Goal: Communication & Community: Answer question/provide support

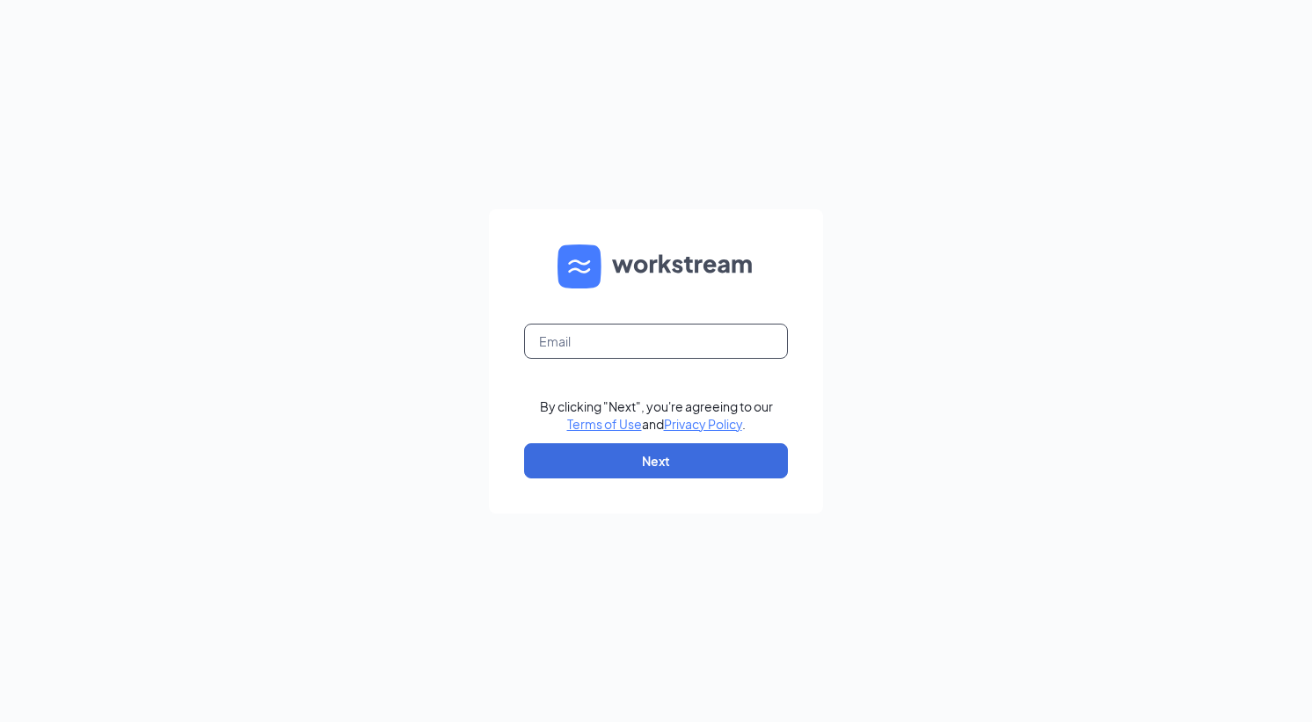
click at [638, 346] on input "text" at bounding box center [656, 341] width 264 height 35
type input "[EMAIL_ADDRESS][DOMAIN_NAME]"
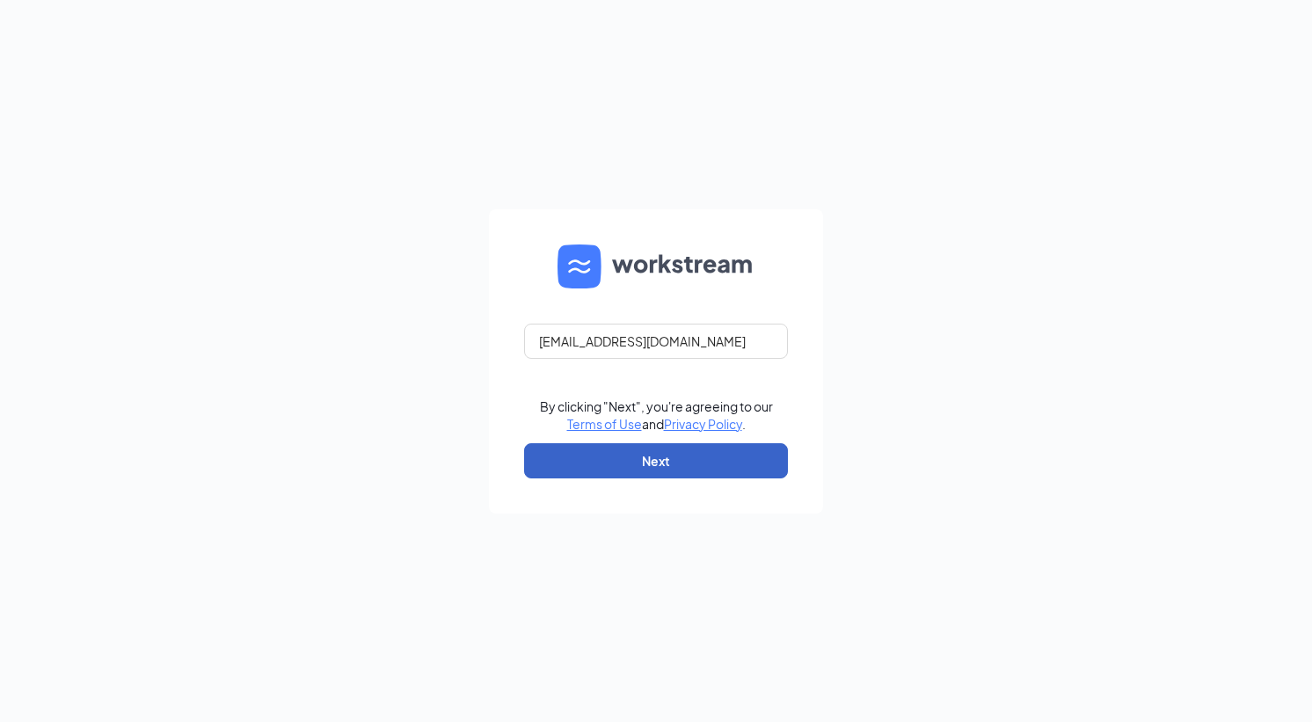
click at [691, 465] on button "Next" at bounding box center [656, 460] width 264 height 35
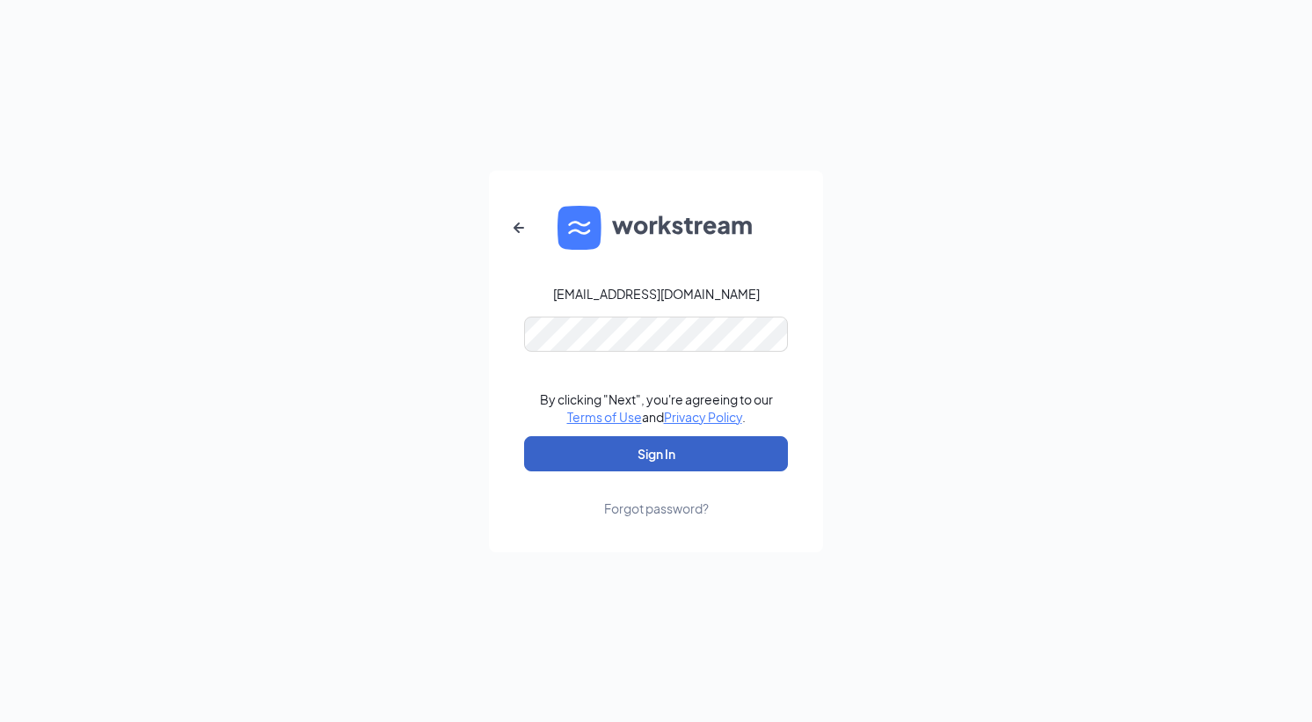
click at [656, 460] on button "Sign In" at bounding box center [656, 453] width 264 height 35
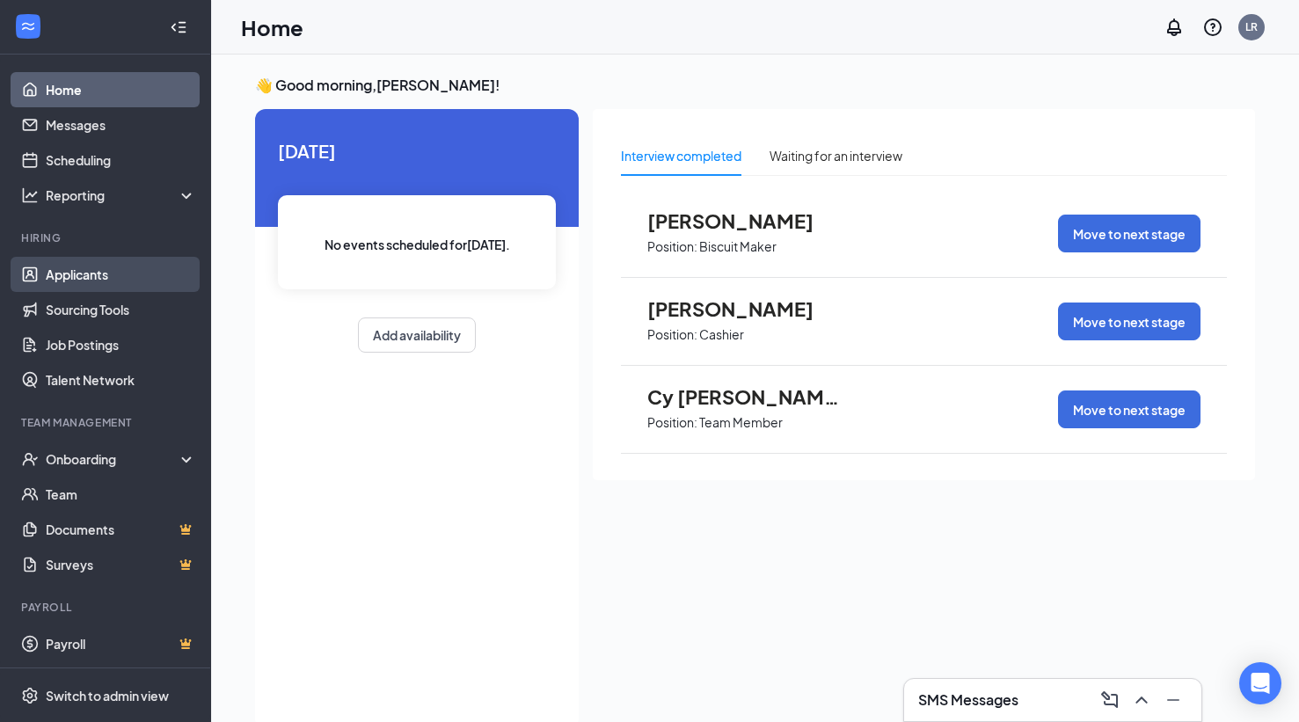
click at [100, 279] on link "Applicants" at bounding box center [121, 274] width 150 height 35
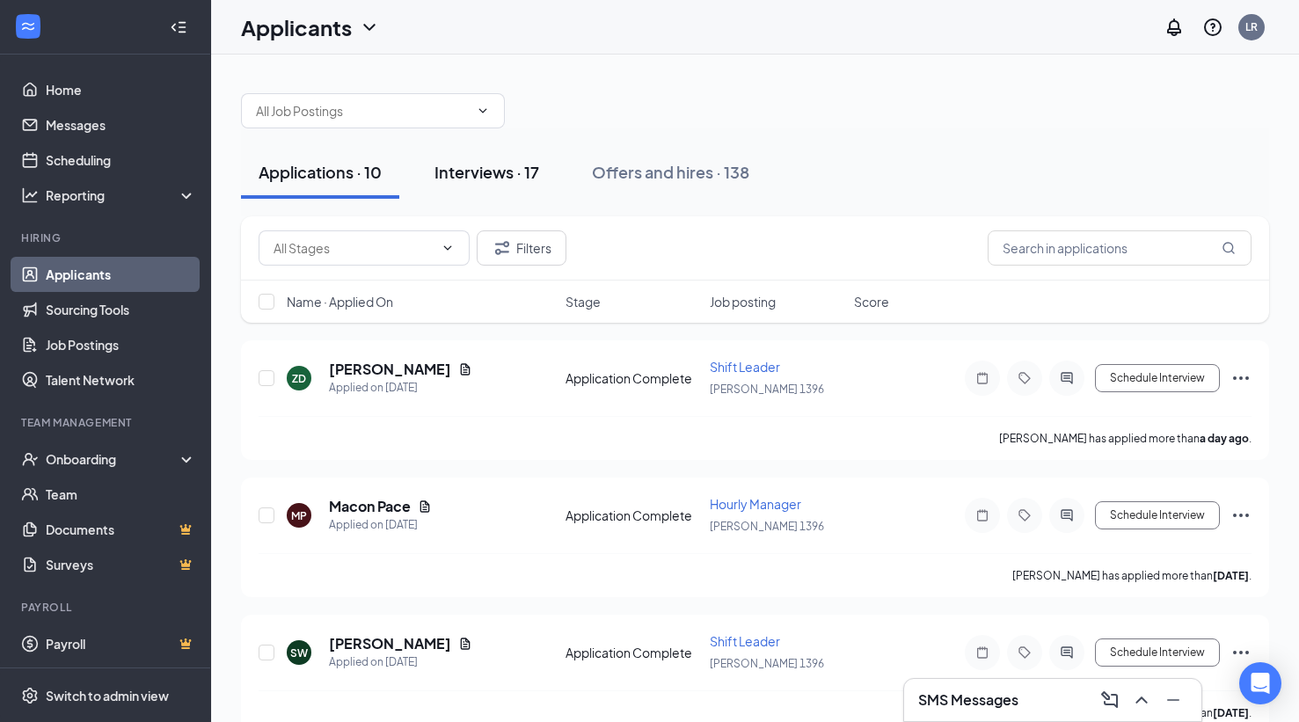
click at [473, 167] on div "Interviews · 17" at bounding box center [486, 172] width 105 height 22
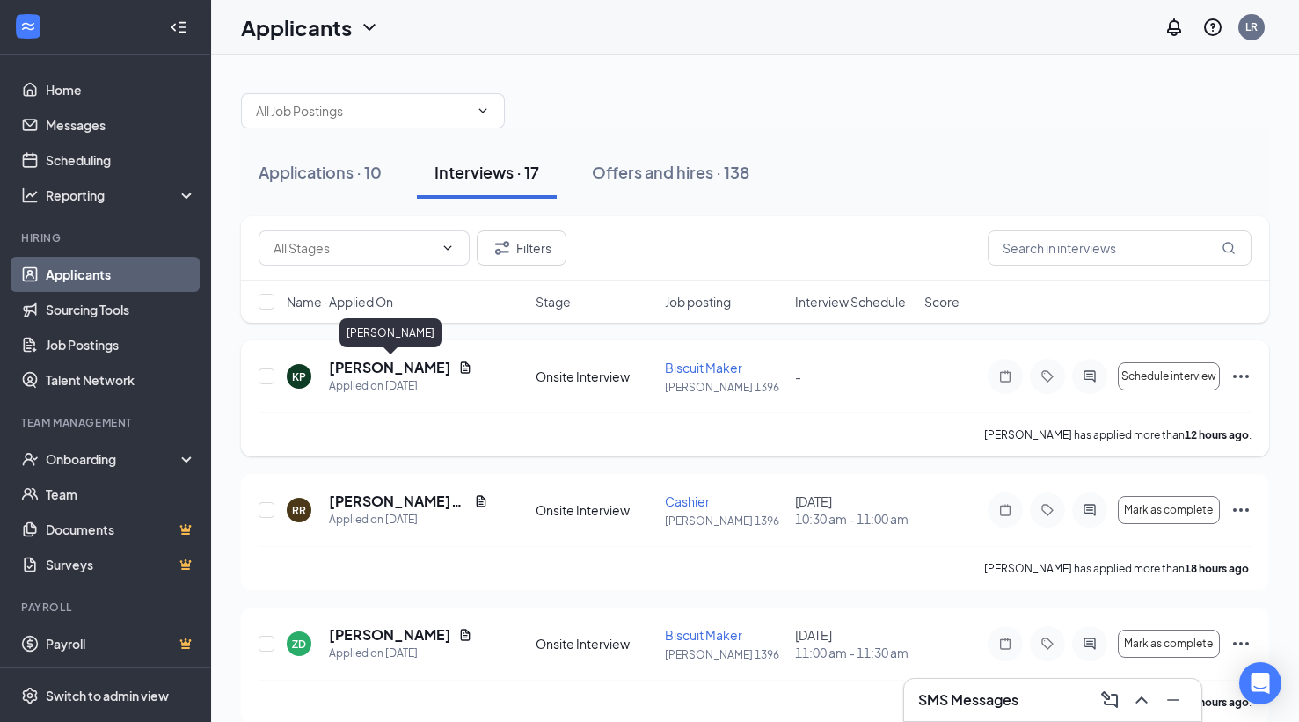
click at [399, 369] on h5 "Karson Pemberton" at bounding box center [390, 367] width 122 height 19
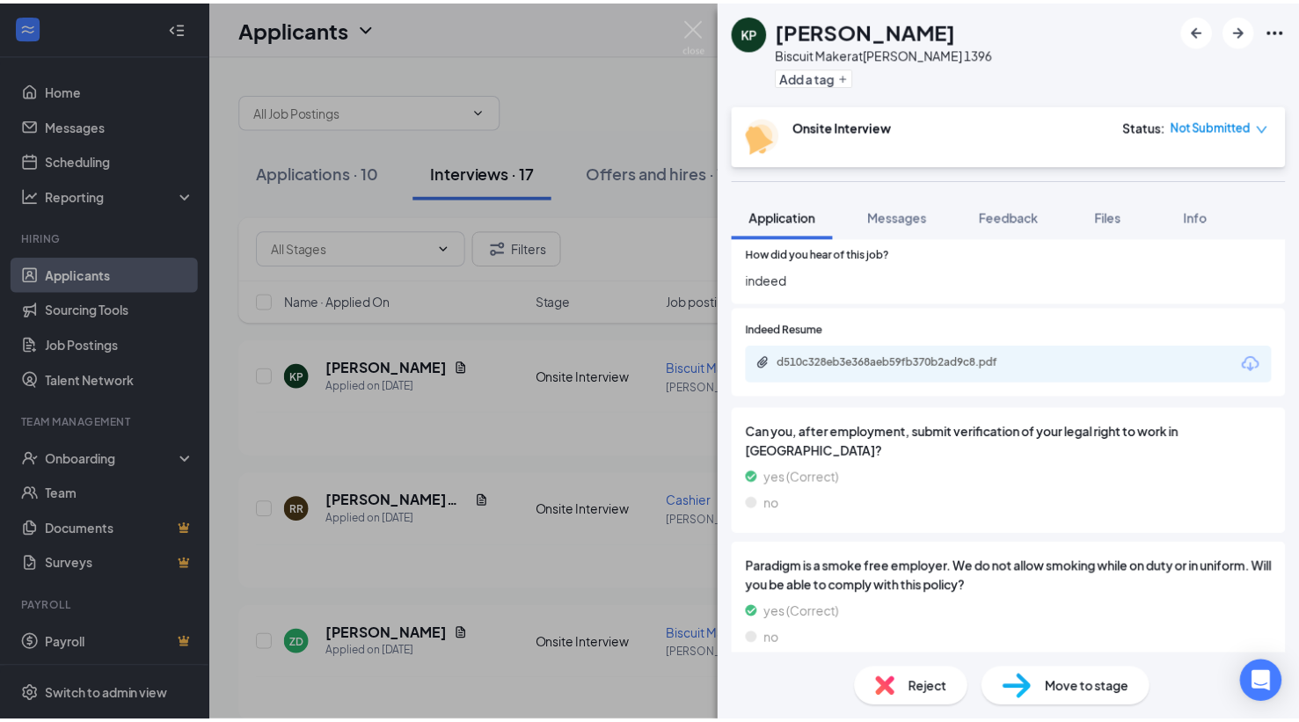
scroll to position [967, 0]
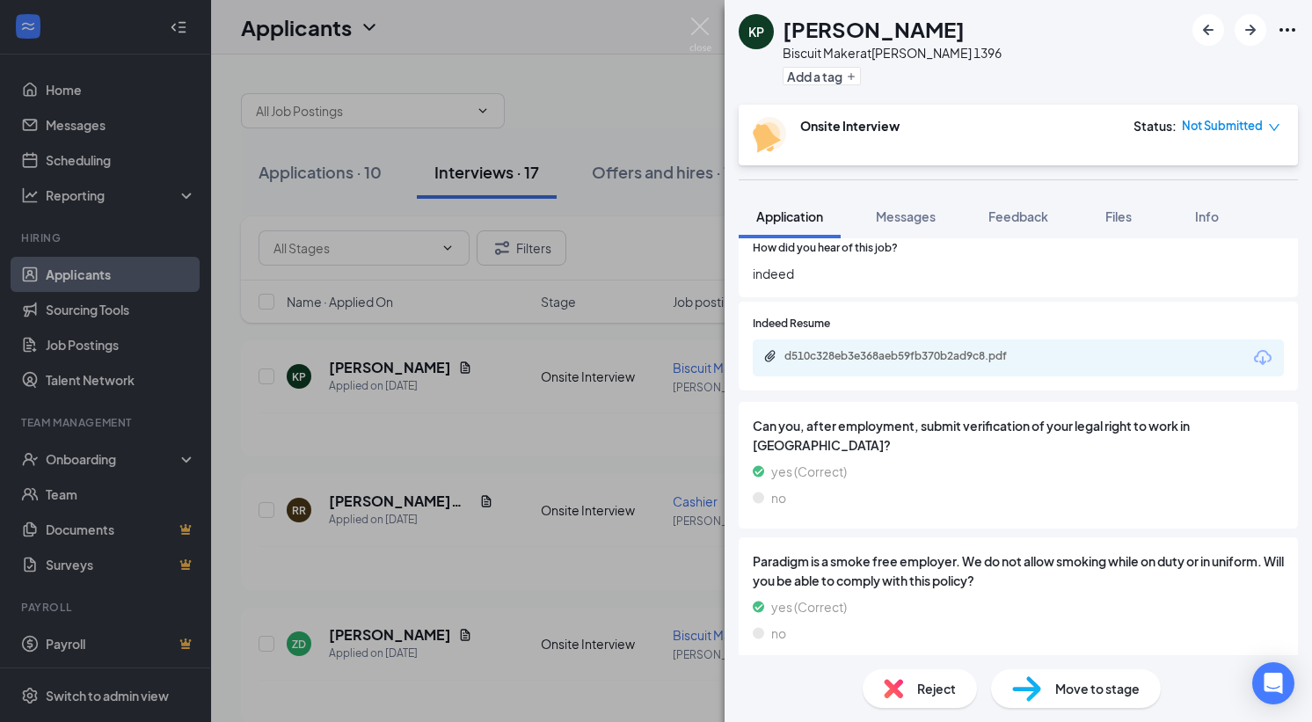
click at [1258, 367] on icon "Download" at bounding box center [1262, 357] width 21 height 21
click at [602, 493] on div "KP Karson Pemberton Biscuit Maker at Hardee's 1396 Add a tag Onsite Interview S…" at bounding box center [656, 361] width 1312 height 722
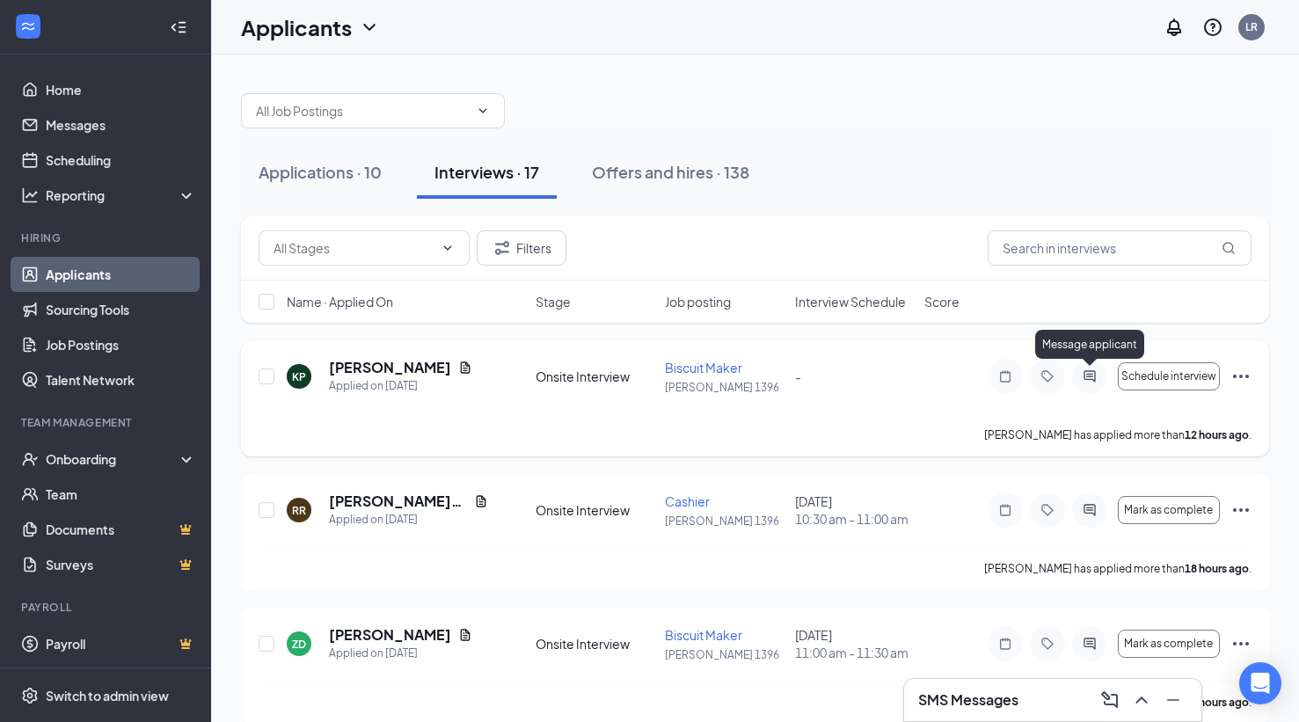
click at [1087, 376] on icon "ActiveChat" at bounding box center [1089, 376] width 21 height 14
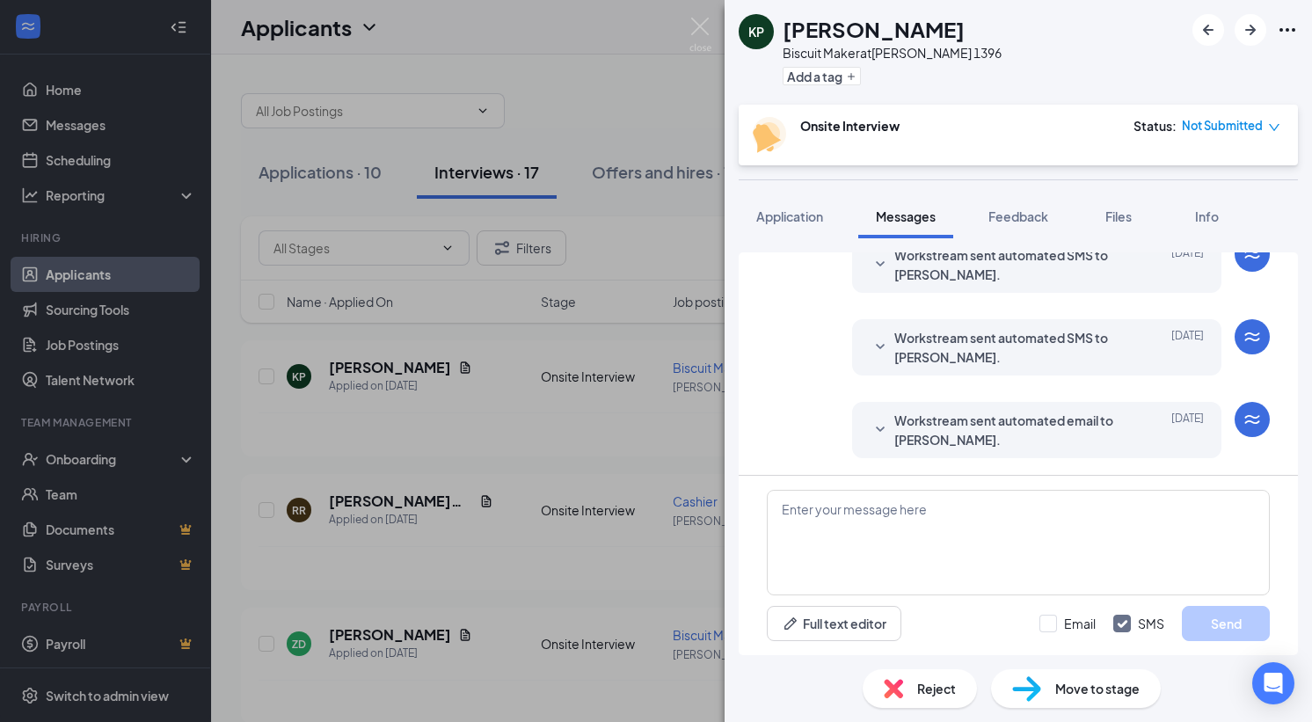
scroll to position [324, 0]
click at [842, 500] on textarea at bounding box center [1018, 543] width 503 height 106
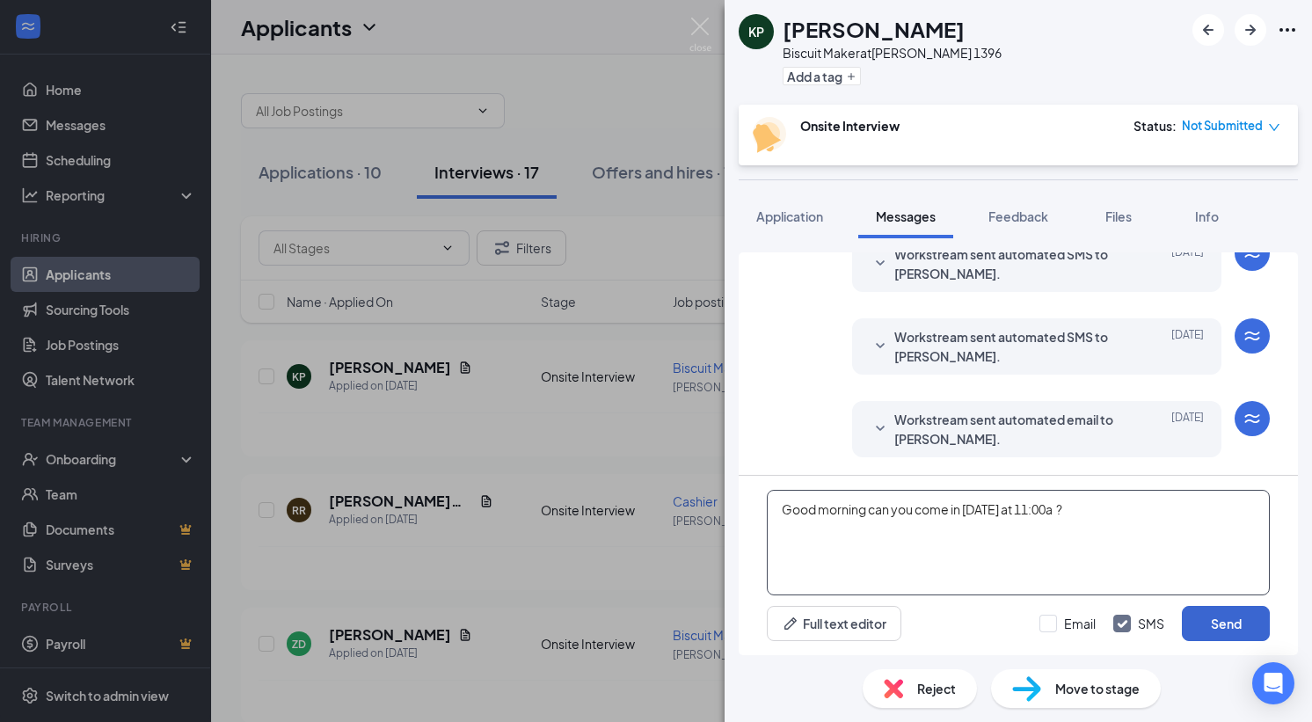
type textarea "Good morning can you come in Thursday at 11:00a ?"
click at [1229, 618] on button "Send" at bounding box center [1226, 623] width 88 height 35
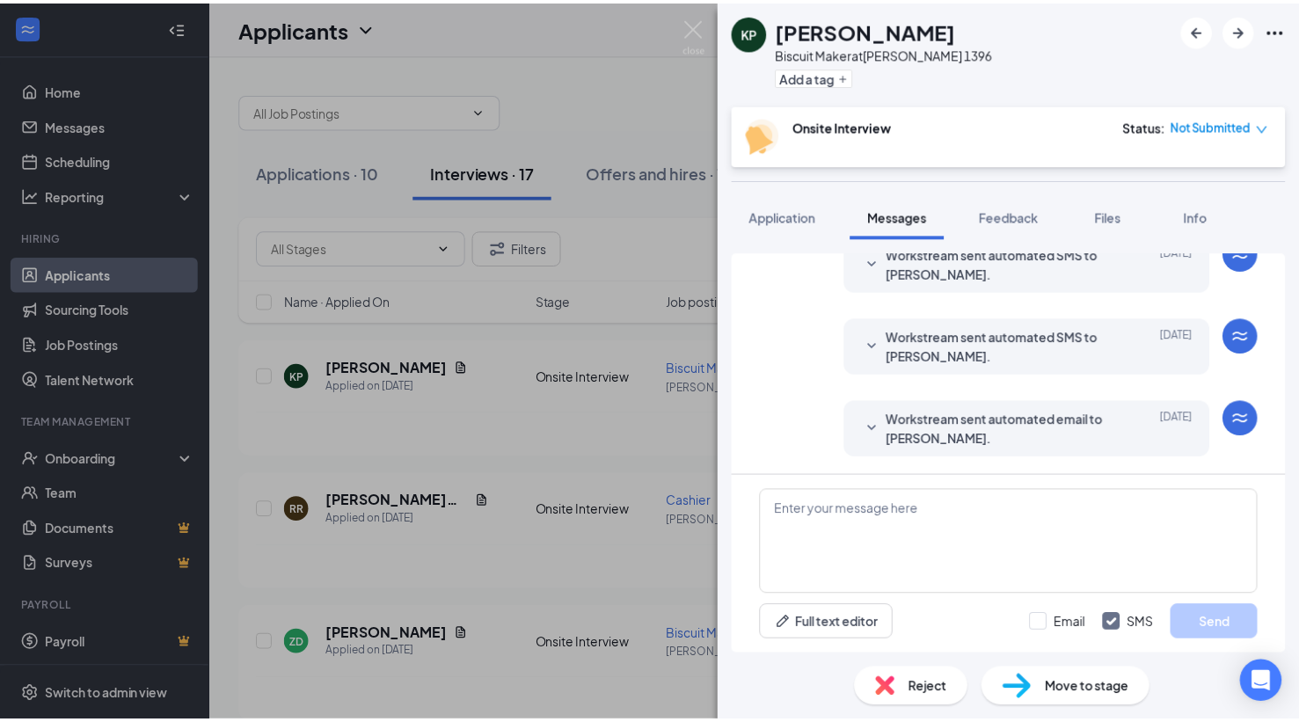
scroll to position [437, 0]
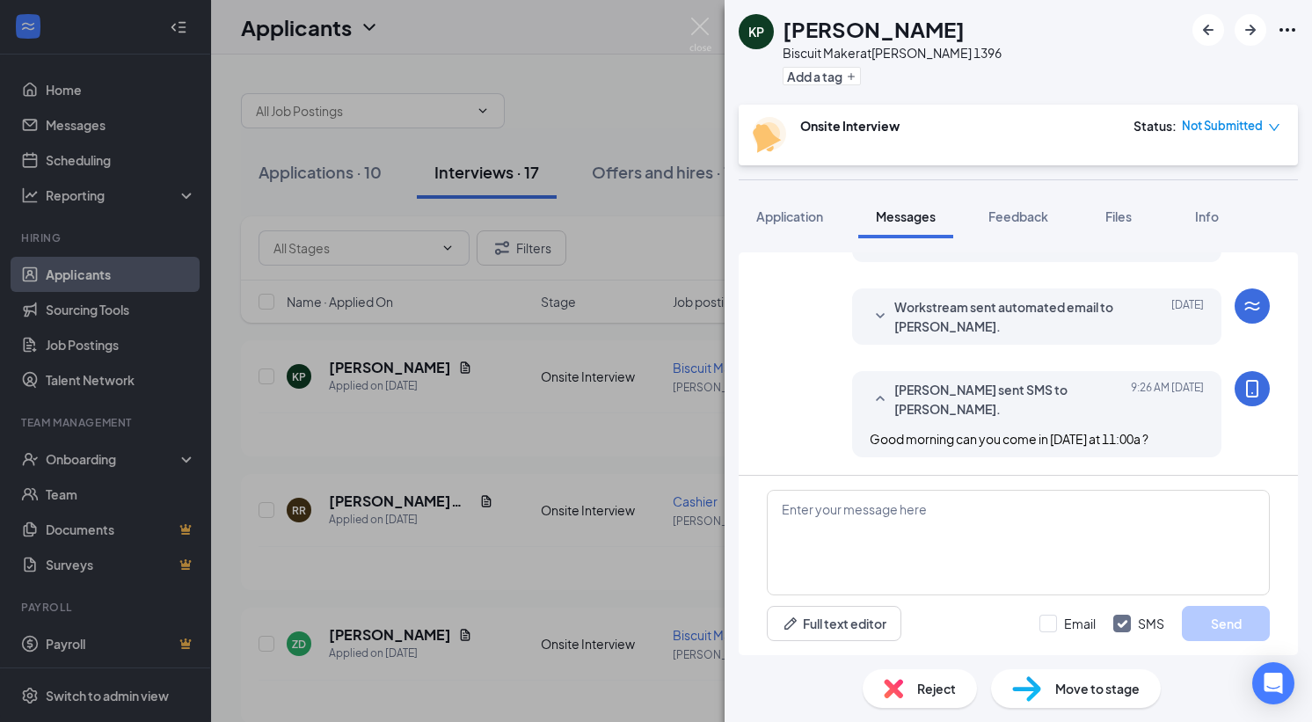
click at [541, 441] on div "KP Karson Pemberton Biscuit Maker at Hardee's 1396 Add a tag Onsite Interview S…" at bounding box center [656, 361] width 1312 height 722
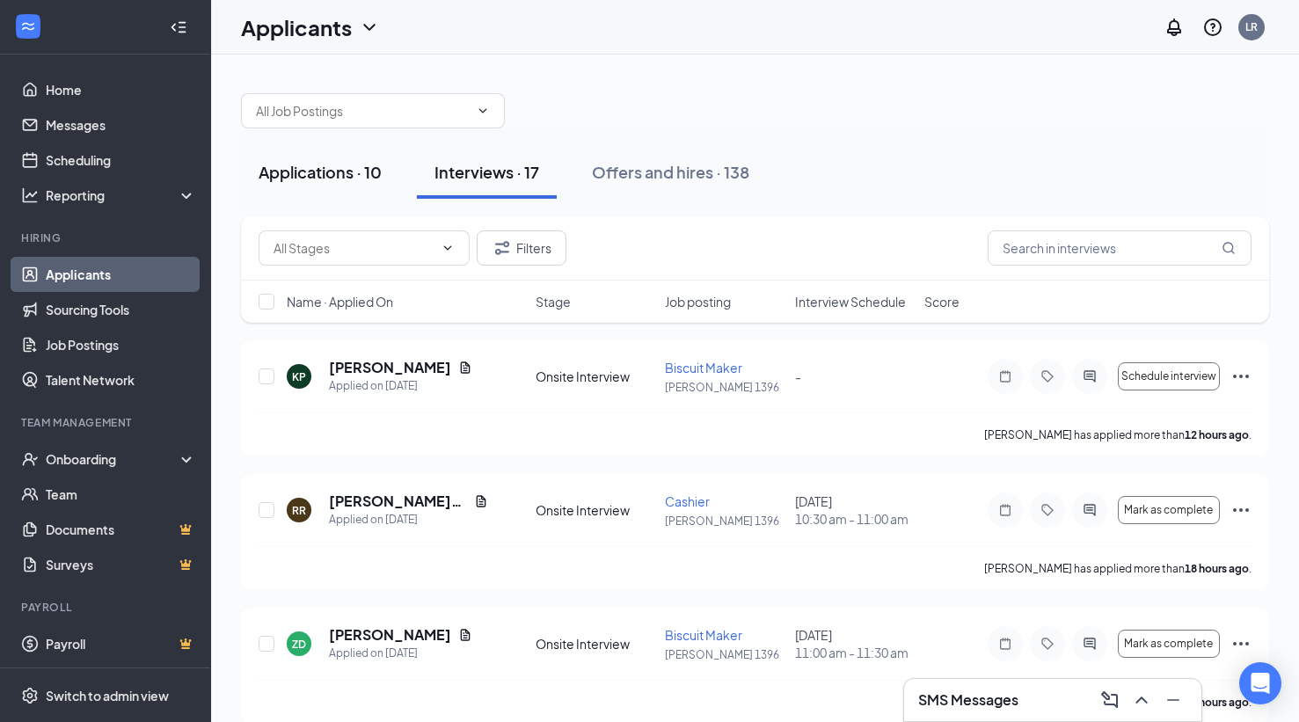
click at [307, 177] on div "Applications · 10" at bounding box center [320, 172] width 123 height 22
